Goal: Transaction & Acquisition: Purchase product/service

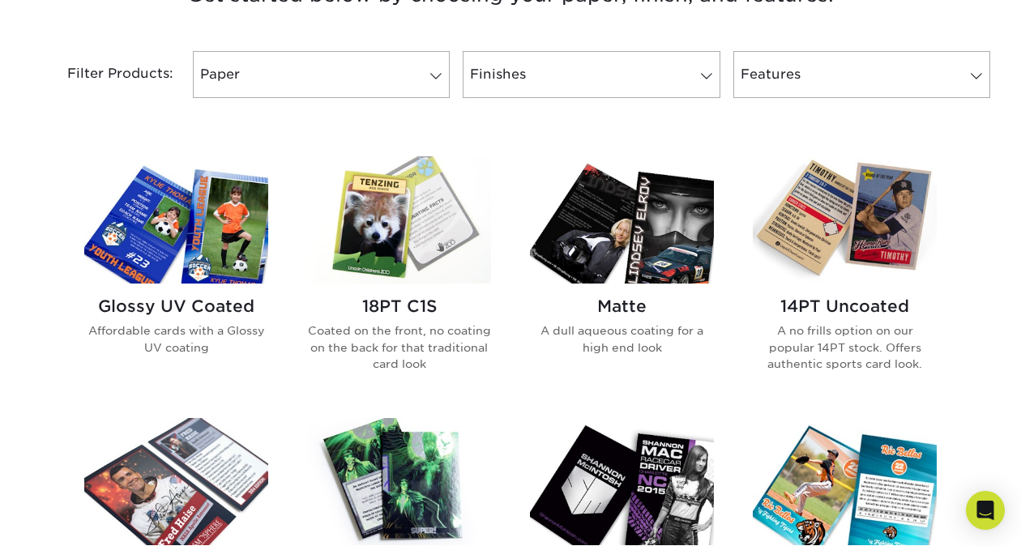
scroll to position [662, 0]
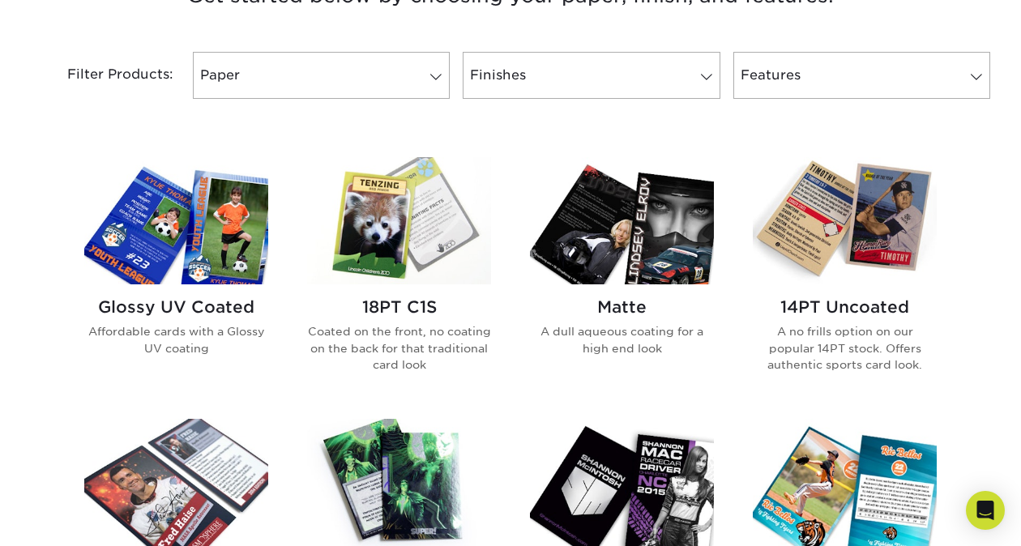
click at [209, 292] on div "Glossy UV Coated Affordable cards with a Glossy UV coating" at bounding box center [176, 333] width 184 height 98
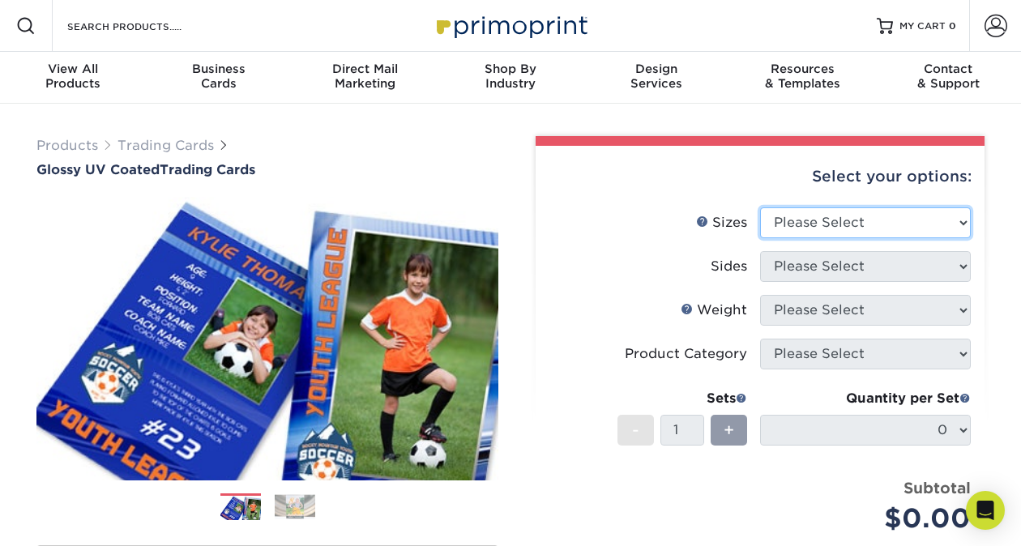
click at [918, 220] on select "Please Select 2.5" x 3.5"" at bounding box center [865, 222] width 211 height 31
select select "2.50x3.50"
click at [760, 207] on select "Please Select 2.5" x 3.5"" at bounding box center [865, 222] width 211 height 31
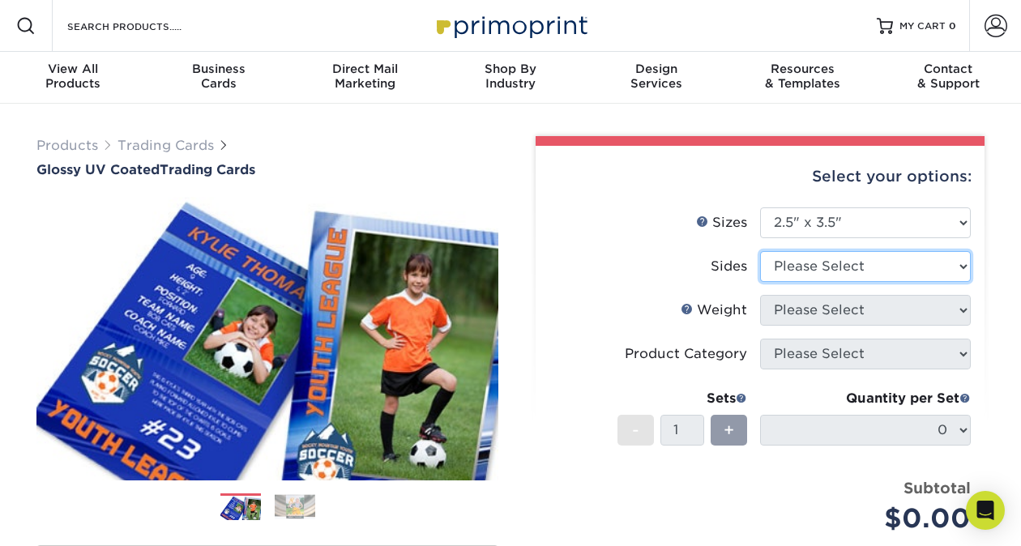
click at [874, 276] on select "Please Select Print Both Sides Print Front Only" at bounding box center [865, 266] width 211 height 31
select select "13abbda7-1d64-4f25-8bb2-c179b224825d"
click at [760, 251] on select "Please Select Print Both Sides Print Front Only" at bounding box center [865, 266] width 211 height 31
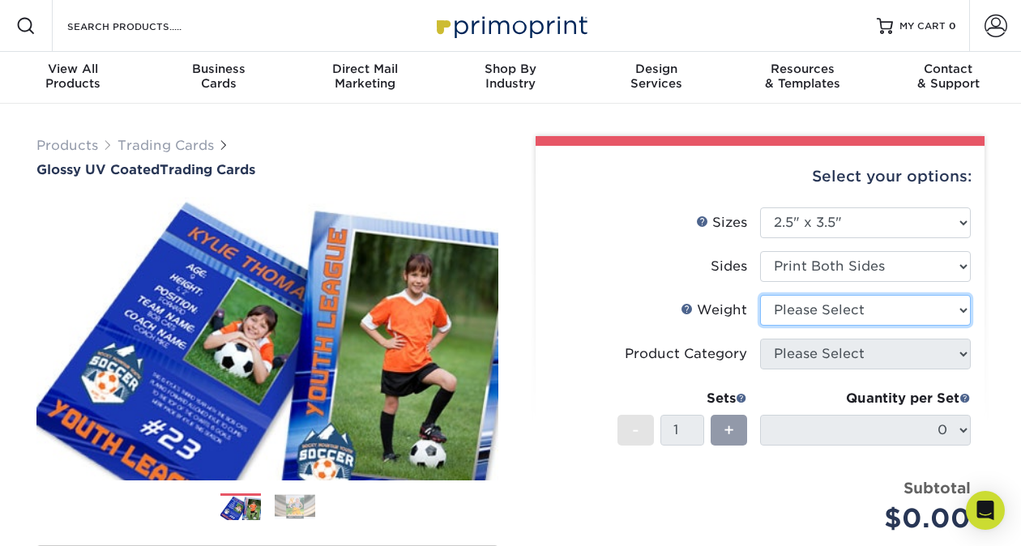
click at [826, 314] on select "Please Select 16PT 14PT 18PT C1S" at bounding box center [865, 310] width 211 height 31
select select "16PT"
click at [760, 295] on select "Please Select 16PT 14PT 18PT C1S" at bounding box center [865, 310] width 211 height 31
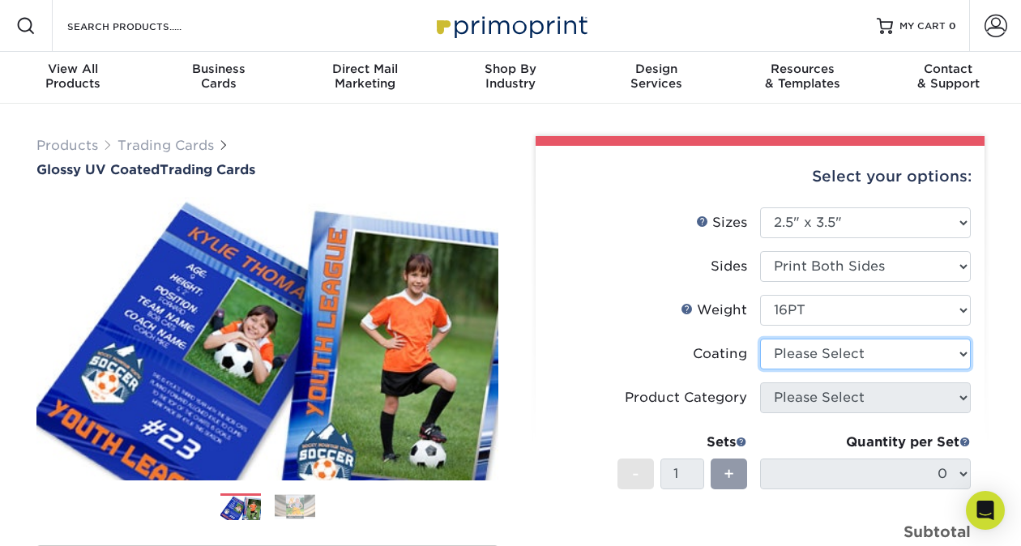
click at [830, 361] on select at bounding box center [865, 354] width 211 height 31
click at [760, 339] on select at bounding box center [865, 354] width 211 height 31
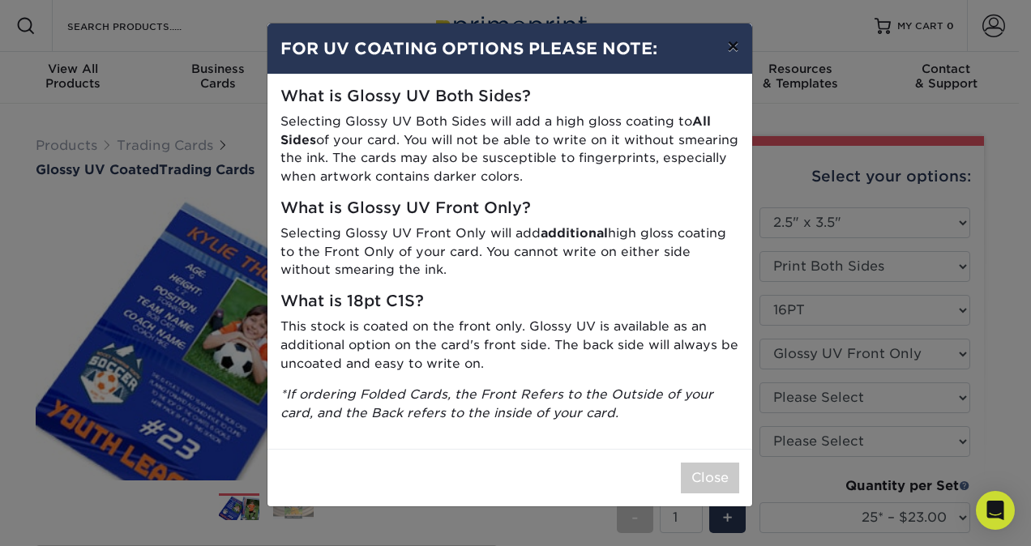
click at [735, 47] on button "×" at bounding box center [732, 45] width 37 height 45
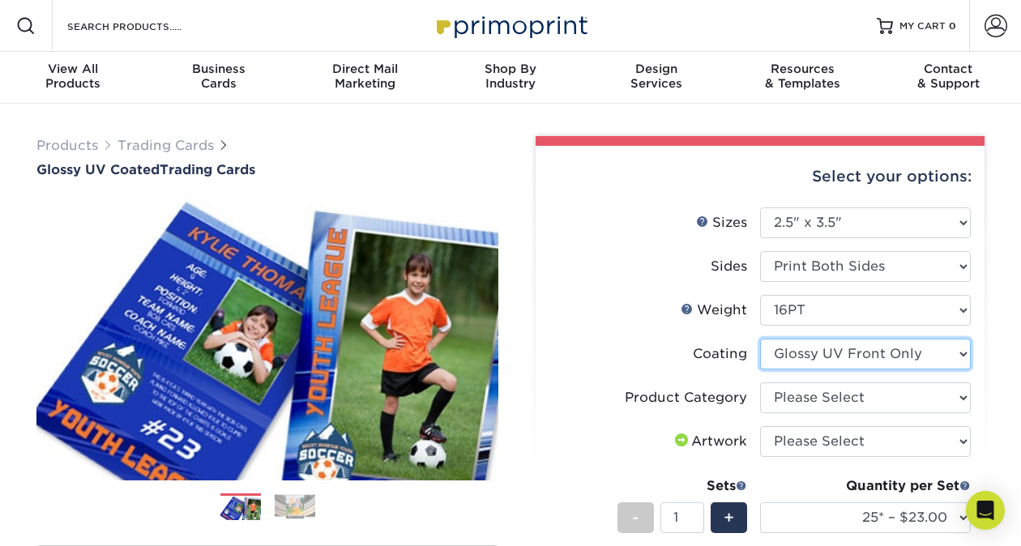
click at [860, 356] on select at bounding box center [865, 354] width 211 height 31
select select "ae367451-b2b8-45df-a344-0f05b6a12993"
click at [760, 339] on select at bounding box center [865, 354] width 211 height 31
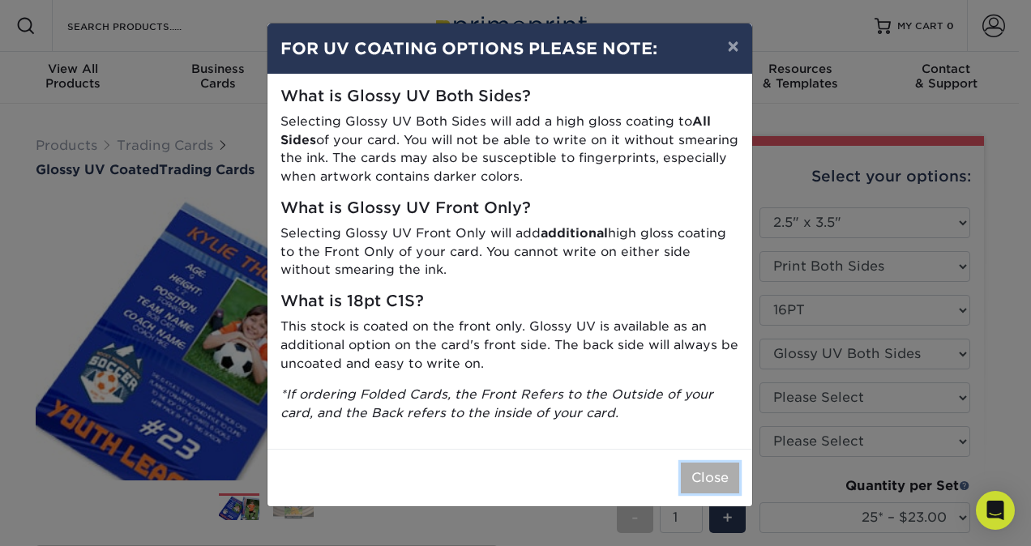
click at [718, 482] on button "Close" at bounding box center [710, 478] width 58 height 31
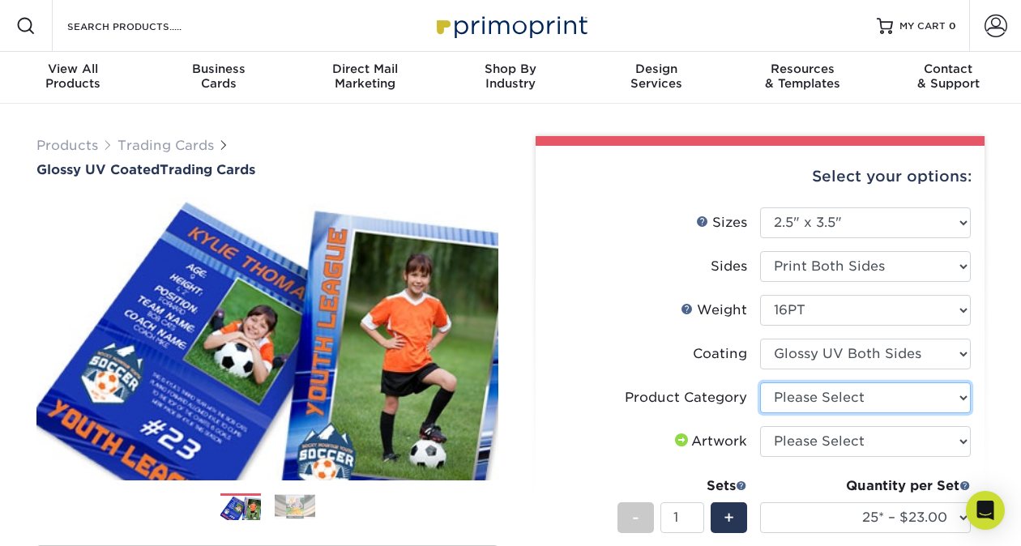
click at [847, 393] on select "Please Select Trading Cards" at bounding box center [865, 397] width 211 height 31
select select "c2f9bce9-36c2-409d-b101-c29d9d031e18"
click at [760, 382] on select "Please Select Trading Cards" at bounding box center [865, 397] width 211 height 31
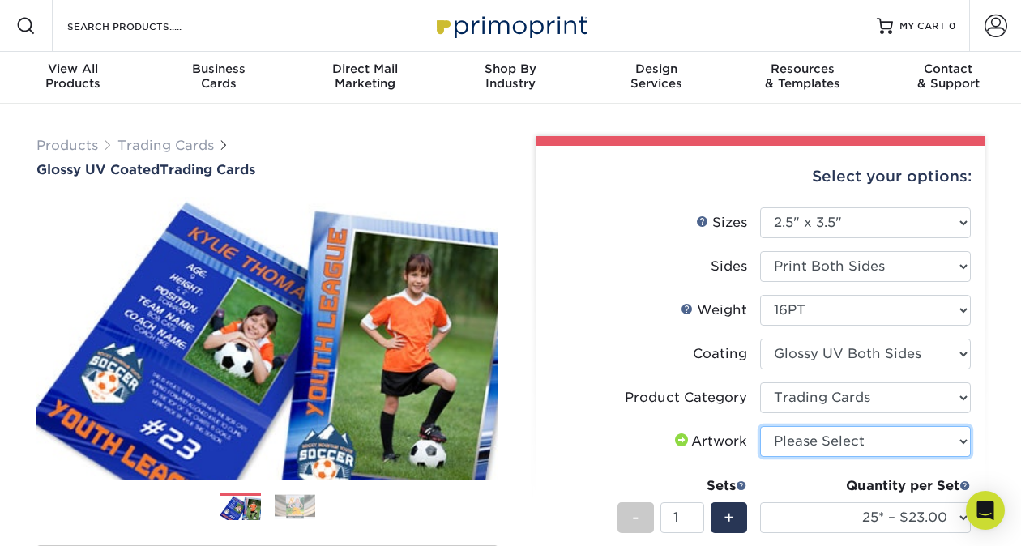
click at [852, 438] on select "Please Select I will upload files I need a design - $100" at bounding box center [865, 441] width 211 height 31
select select "upload"
click at [760, 426] on select "Please Select I will upload files I need a design - $100" at bounding box center [865, 441] width 211 height 31
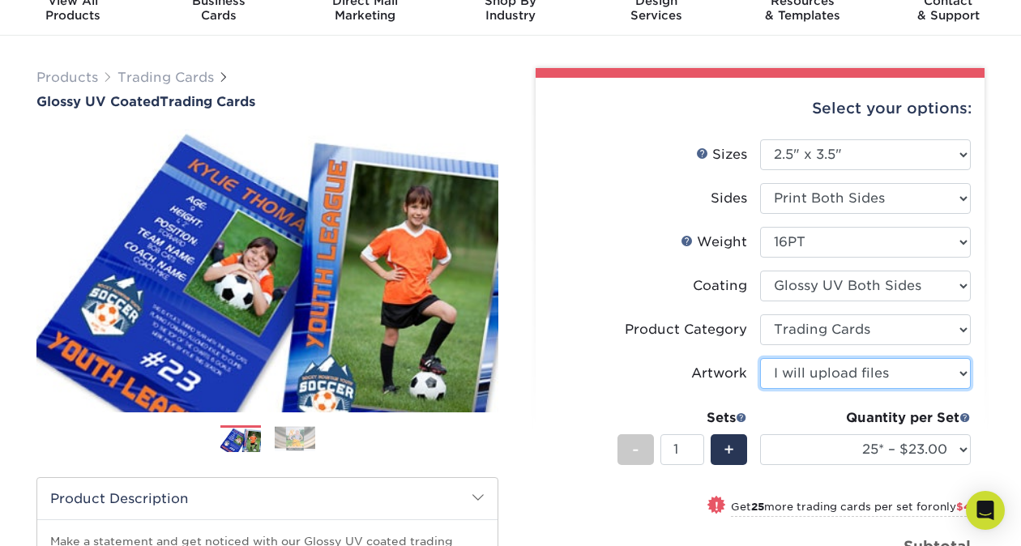
scroll to position [89, 0]
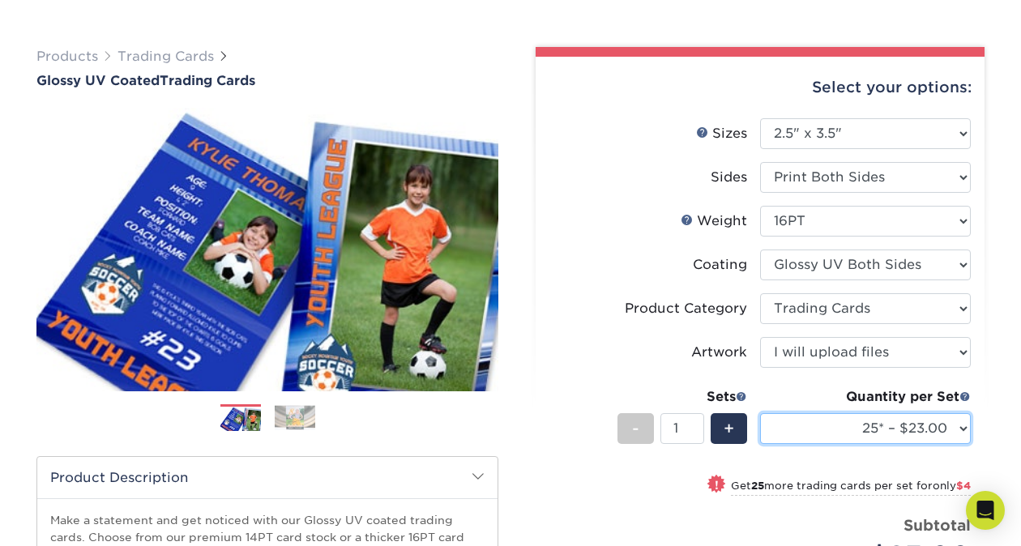
click at [852, 438] on select "25* – $23.00 50* – $27.00 75* – $33.00 100* – $37.00 250* – $47.00 500 – $58.00…" at bounding box center [865, 428] width 211 height 31
click at [569, 352] on label "Artwork" at bounding box center [654, 352] width 211 height 31
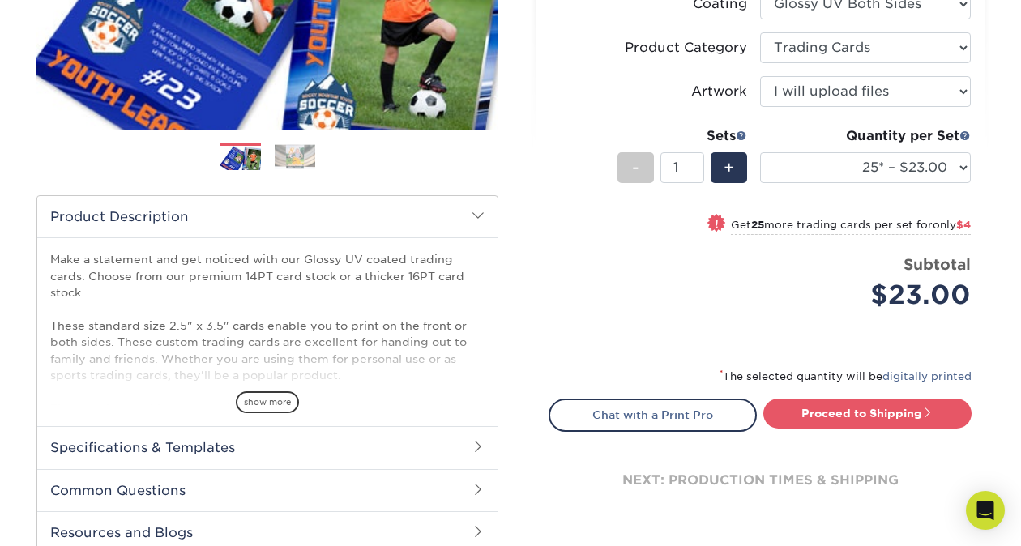
scroll to position [351, 0]
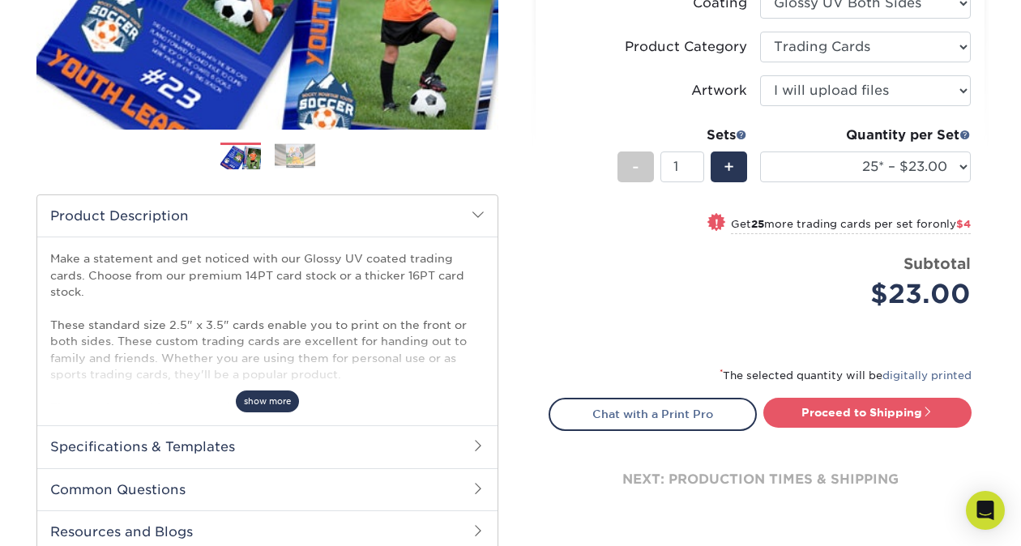
click at [274, 403] on span "show more" at bounding box center [267, 402] width 63 height 22
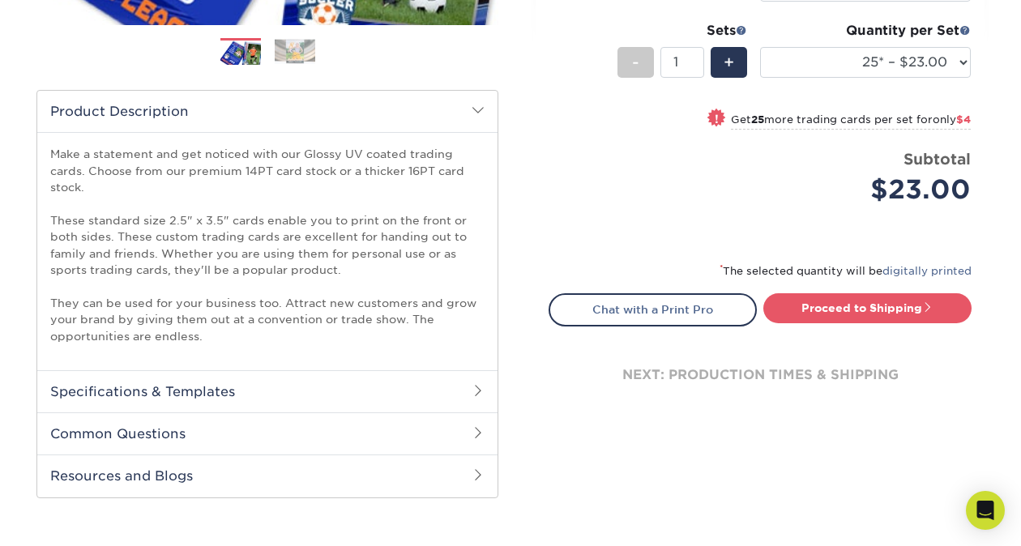
scroll to position [456, 0]
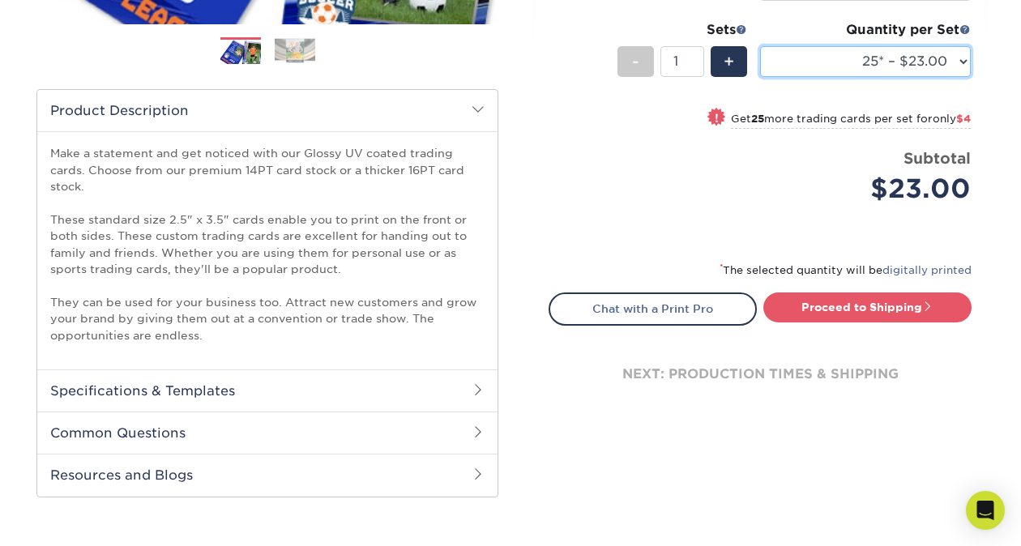
click at [929, 61] on select "25* – $23.00 50* – $27.00 75* – $33.00 100* – $37.00 250* – $47.00 500 – $58.00…" at bounding box center [865, 61] width 211 height 31
click at [760, 46] on select "25* – $23.00 50* – $27.00 75* – $33.00 100* – $37.00 250* – $47.00 500 – $58.00…" at bounding box center [865, 61] width 211 height 31
click at [925, 62] on select "25* – $23.00 50* – $27.00 75* – $33.00 100* – $37.00 250* – $47.00 500 – $58.00…" at bounding box center [865, 61] width 211 height 31
click at [760, 46] on select "25* – $23.00 50* – $27.00 75* – $33.00 100* – $37.00 250* – $47.00 500 – $58.00…" at bounding box center [865, 61] width 211 height 31
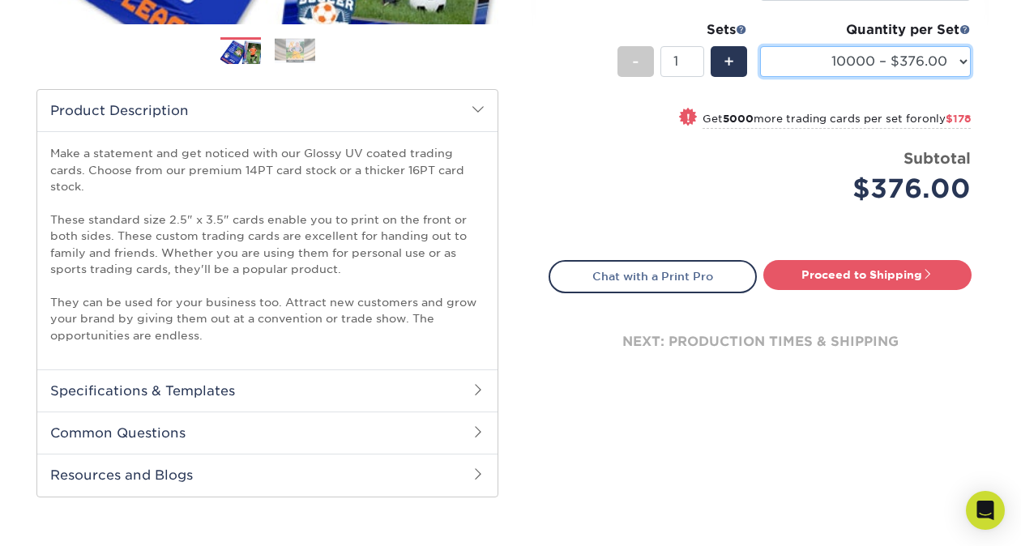
click at [956, 57] on select "25* – $23.00 50* – $27.00 75* – $33.00 100* – $37.00 250* – $47.00 500 – $58.00…" at bounding box center [865, 61] width 211 height 31
select select "100* – $37.00"
click at [760, 46] on select "25* – $23.00 50* – $27.00 75* – $33.00 100* – $37.00 250* – $47.00 500 – $58.00…" at bounding box center [865, 61] width 211 height 31
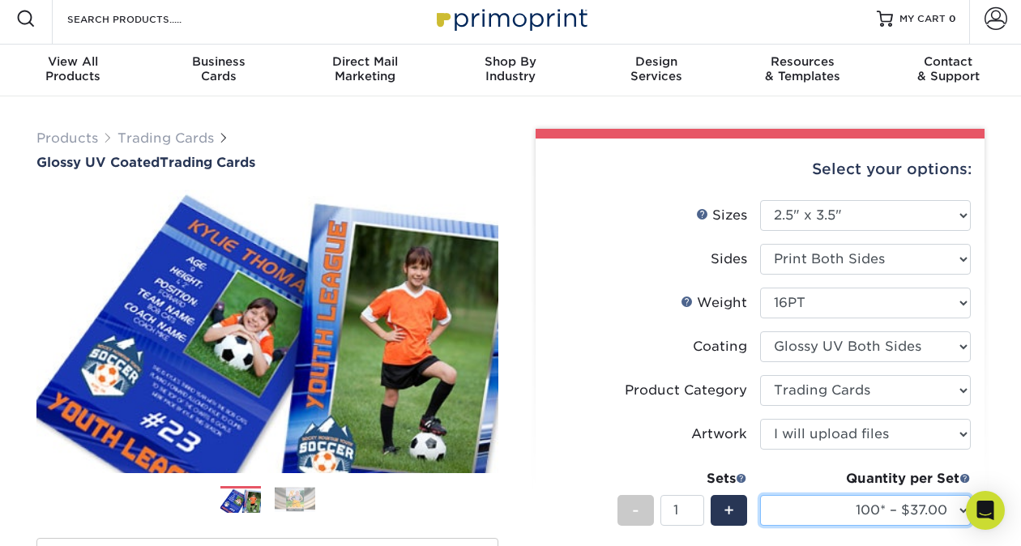
scroll to position [6, 0]
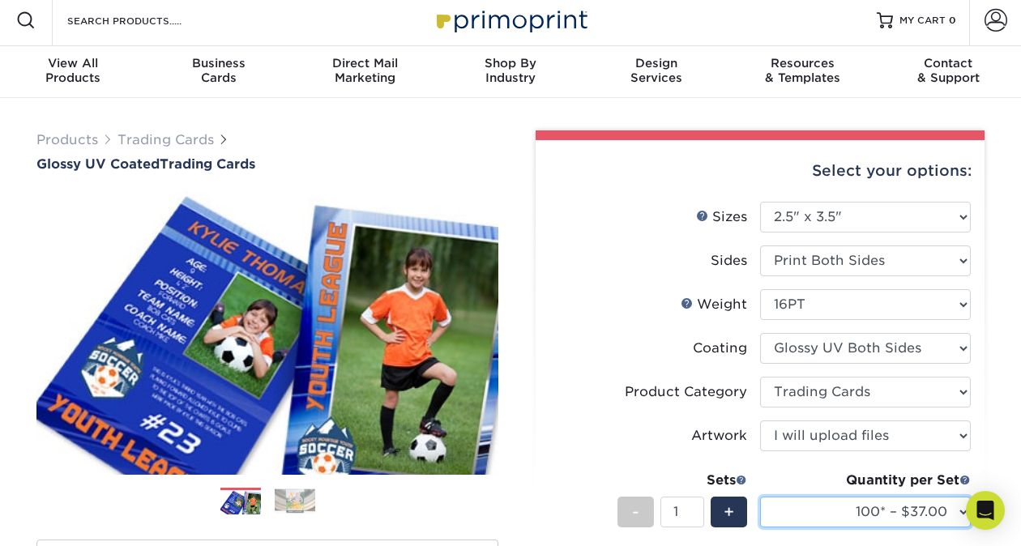
click at [877, 527] on select "25* – $23.00 50* – $27.00 75* – $33.00 100* – $37.00 250* – $47.00 500 – $58.00…" at bounding box center [865, 512] width 211 height 31
click at [586, 316] on label "Weight Help Weight" at bounding box center [654, 304] width 211 height 31
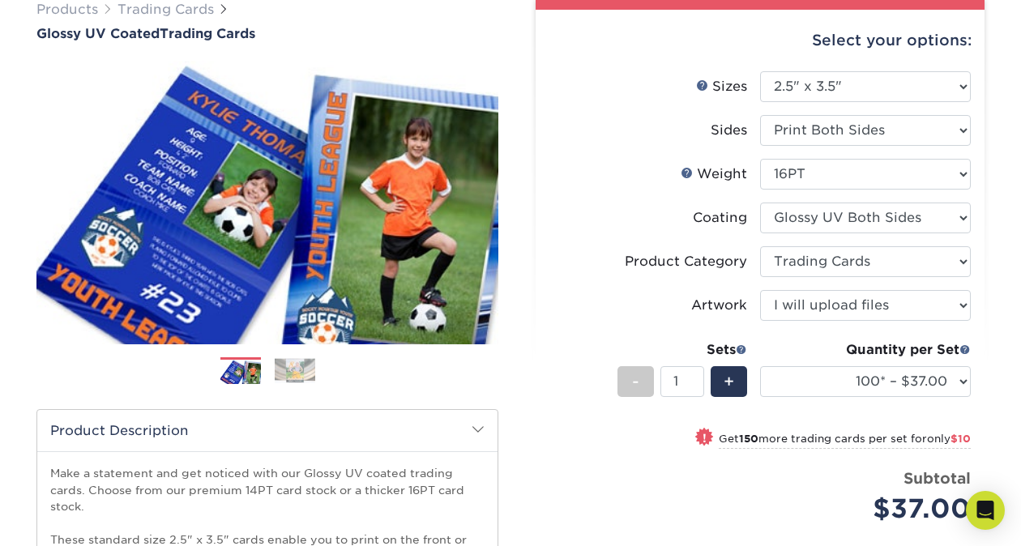
scroll to position [135, 0]
